Goal: Find specific page/section: Find specific page/section

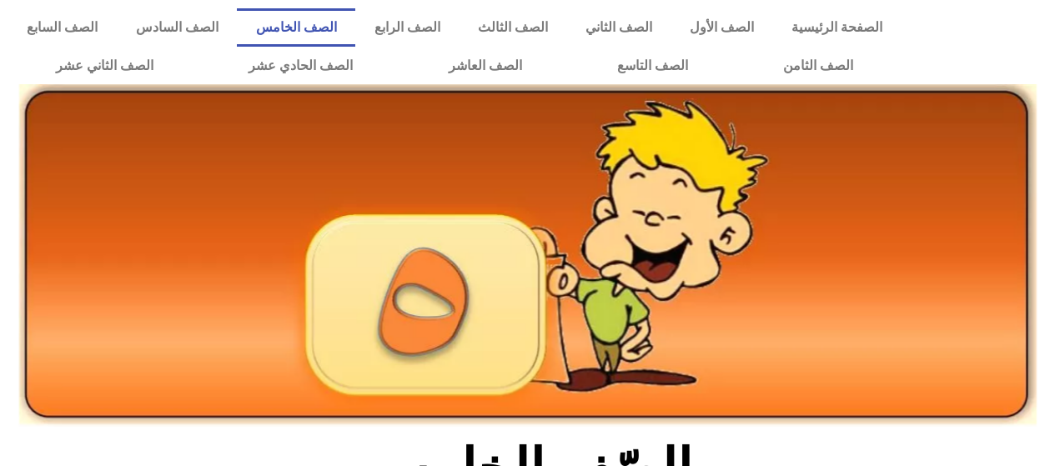
click at [340, 28] on link "الصف الخامس" at bounding box center [296, 27] width 118 height 38
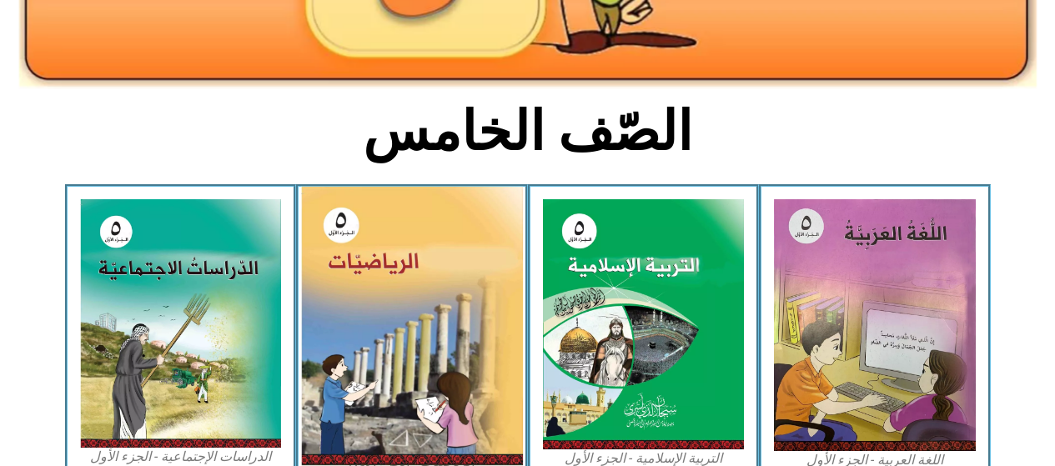
scroll to position [417, 0]
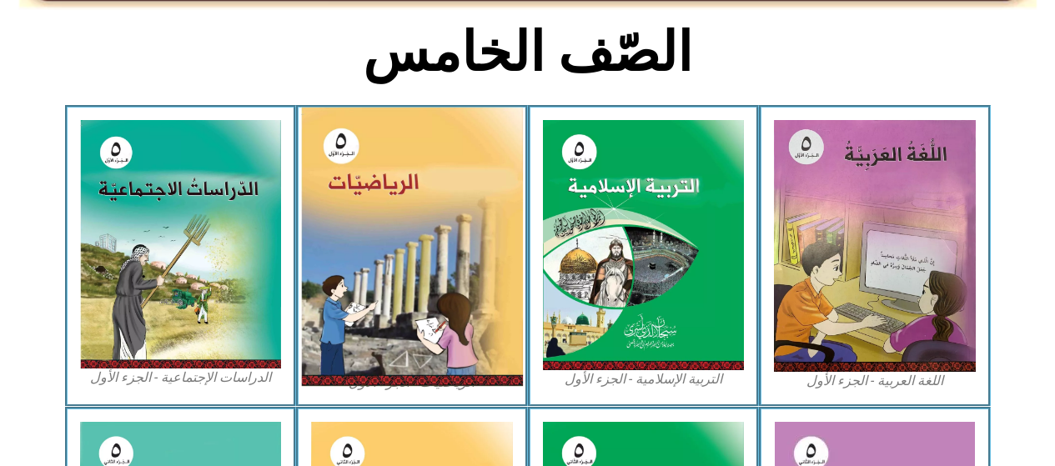
click at [345, 288] on img at bounding box center [412, 247] width 222 height 279
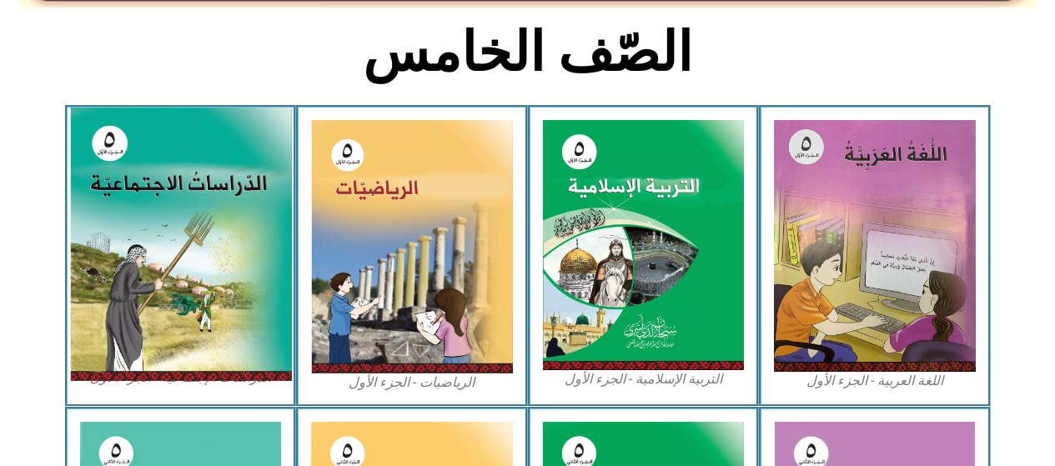
click at [133, 234] on img at bounding box center [180, 245] width 222 height 274
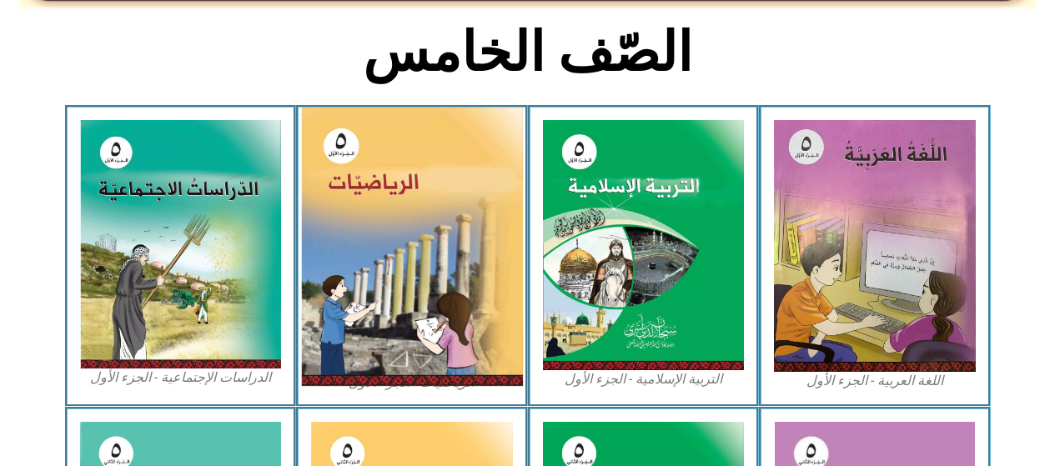
click at [375, 230] on img at bounding box center [412, 247] width 222 height 279
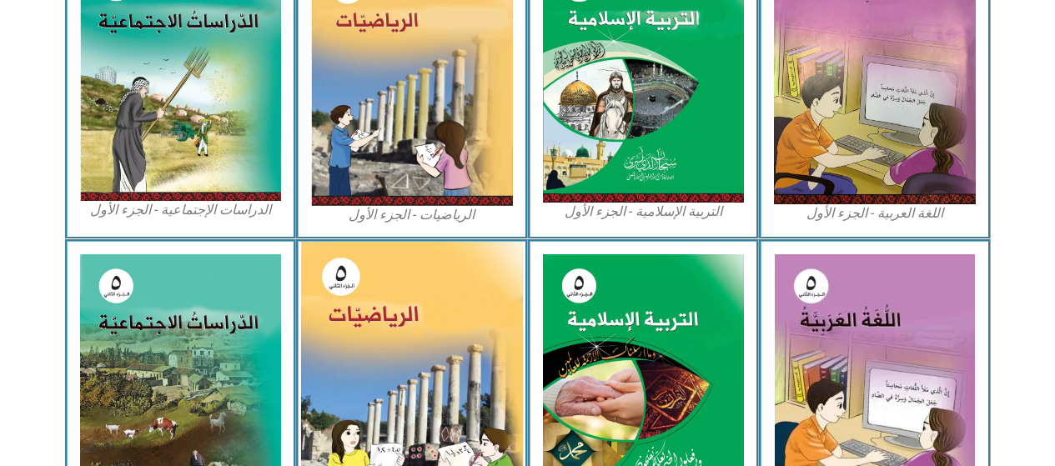
scroll to position [527, 0]
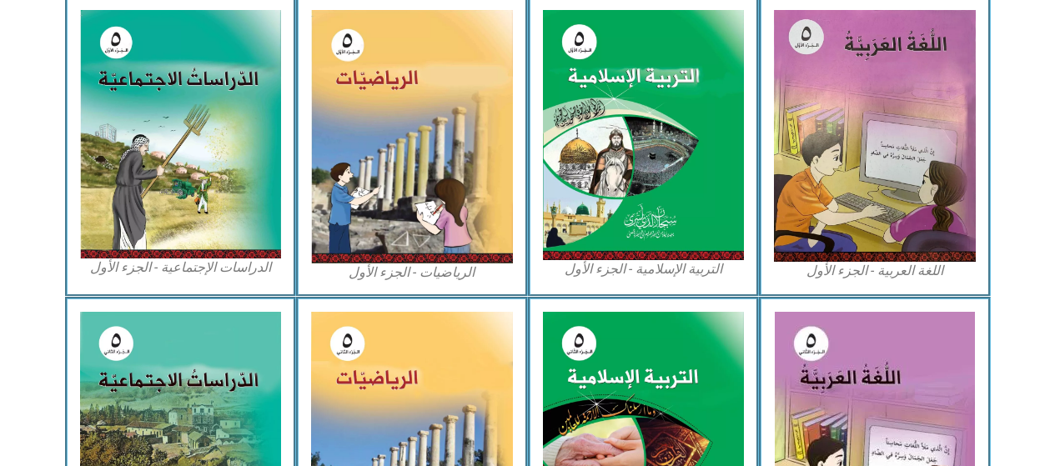
click at [411, 269] on figcaption "الرياضيات - الجزء الأول​" at bounding box center [412, 273] width 202 height 18
